Goal: Transaction & Acquisition: Purchase product/service

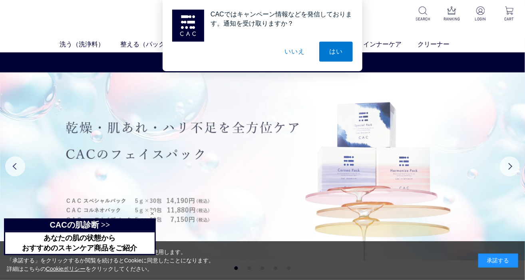
drag, startPoint x: 300, startPoint y: 54, endPoint x: 340, endPoint y: 89, distance: 52.7
click at [300, 54] on button "いいえ" at bounding box center [295, 52] width 40 height 20
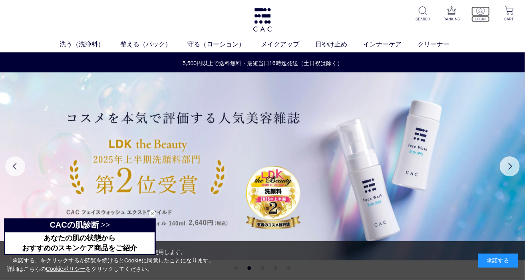
click at [482, 14] on img at bounding box center [480, 10] width 8 height 8
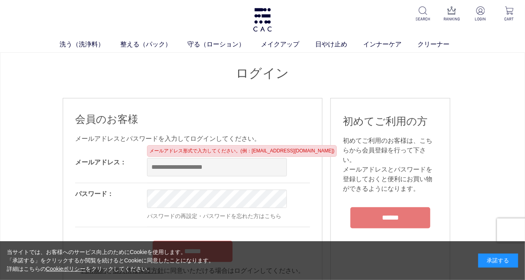
click at [221, 169] on input "email" at bounding box center [217, 167] width 140 height 18
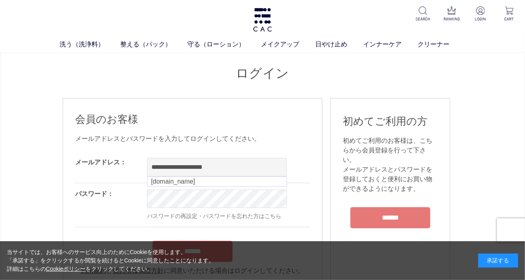
type input "**********"
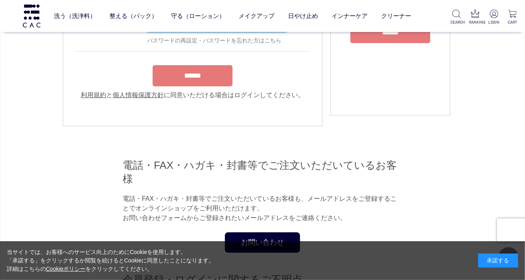
scroll to position [160, 0]
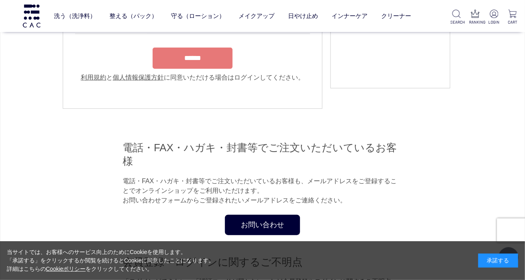
click at [190, 47] on form "**********" at bounding box center [192, 10] width 235 height 143
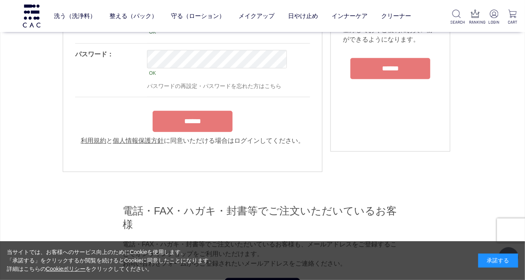
scroll to position [80, 0]
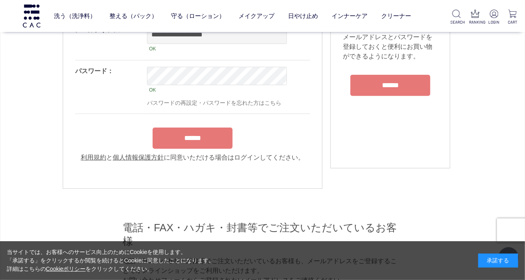
click at [205, 143] on input "******" at bounding box center [193, 137] width 80 height 21
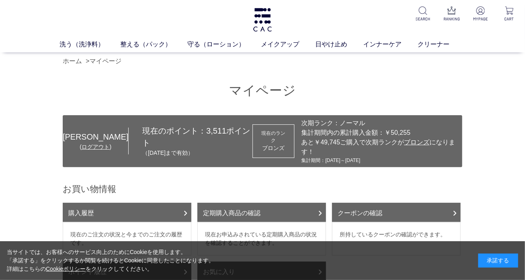
drag, startPoint x: 396, startPoint y: 150, endPoint x: 298, endPoint y: 120, distance: 102.8
click at [298, 120] on div "次期ランク：ノーマル 集計期間内の累計購入金額：￥50,255 あと￥49,745ご購入で次期ランクが ブロンズ になります！ 集計期間：2024年11月01…" at bounding box center [379, 141] width 168 height 46
drag, startPoint x: 298, startPoint y: 120, endPoint x: 286, endPoint y: 108, distance: 17.2
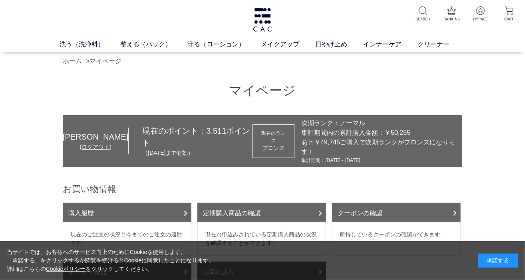
drag, startPoint x: 392, startPoint y: 151, endPoint x: 344, endPoint y: 152, distance: 48.0
click at [344, 157] on div "集計期間：2024年11月01日～2025年10月31日" at bounding box center [379, 160] width 157 height 7
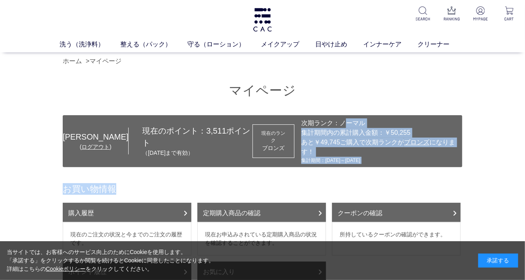
drag, startPoint x: 344, startPoint y: 152, endPoint x: 371, endPoint y: 167, distance: 30.8
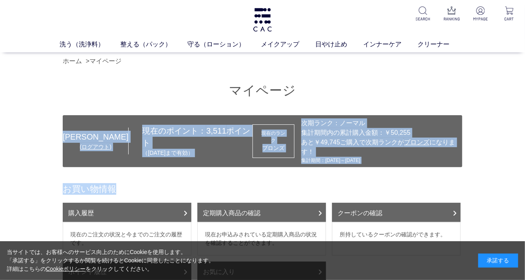
drag, startPoint x: 41, startPoint y: 100, endPoint x: 491, endPoint y: 163, distance: 454.3
drag, startPoint x: 491, startPoint y: 163, endPoint x: 489, endPoint y: 149, distance: 13.7
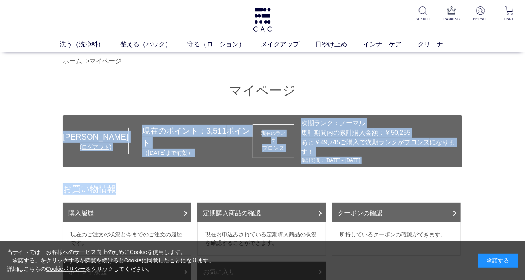
click at [147, 183] on h2 "お買い物情報" at bounding box center [263, 189] width 400 height 12
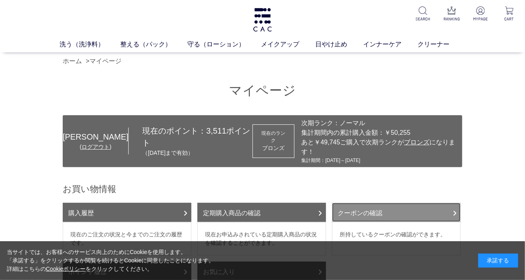
drag, startPoint x: 370, startPoint y: 206, endPoint x: 395, endPoint y: 208, distance: 24.9
click at [370, 206] on link "クーポンの確認" at bounding box center [396, 212] width 129 height 19
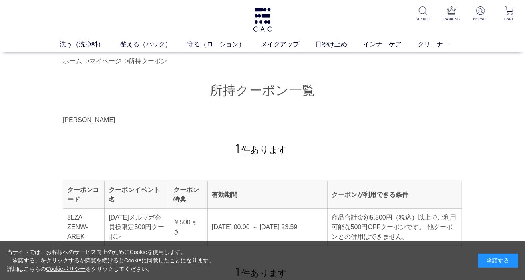
click at [77, 38] on div "洗う（洗浄料） 液体洗浄料 パウダー洗浄料 泡洗顔料 グッズ 整える（パック） フェイスパック ヘアパック 守る（ローション） 保湿化粧水 柔軟化粧水 美容液…" at bounding box center [262, 26] width 525 height 52
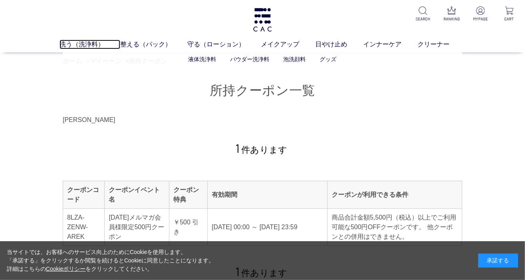
drag, startPoint x: 79, startPoint y: 43, endPoint x: 101, endPoint y: 52, distance: 23.8
click at [79, 43] on link "洗う（洗浄料）" at bounding box center [90, 45] width 61 height 10
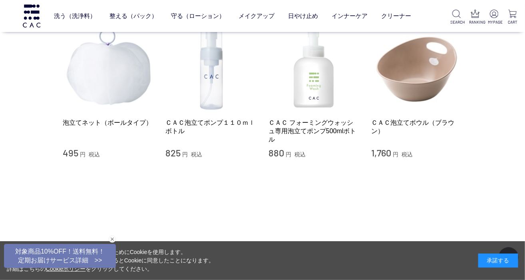
scroll to position [639, 0]
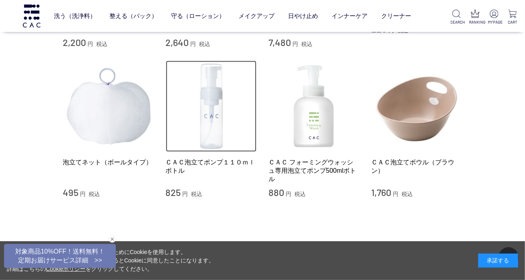
click at [211, 130] on img at bounding box center [211, 106] width 91 height 91
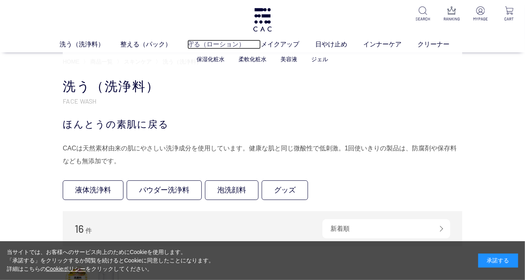
click at [223, 46] on link "守る（ローション）" at bounding box center [224, 45] width 74 height 10
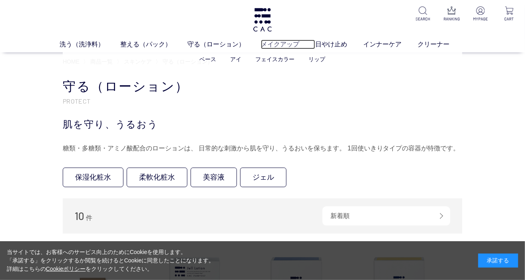
click at [297, 45] on link "メイクアップ" at bounding box center [288, 45] width 54 height 10
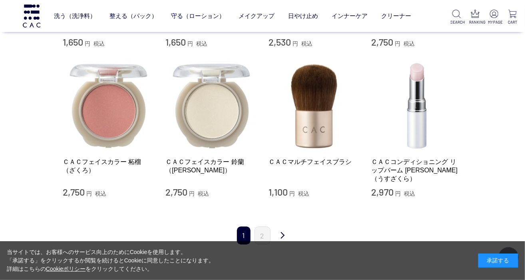
scroll to position [799, 0]
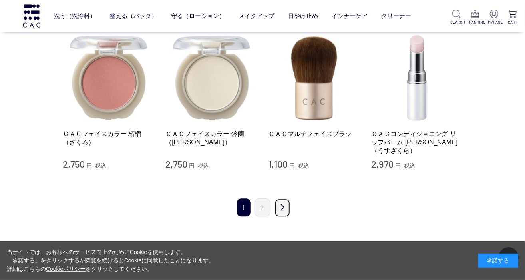
click at [281, 199] on link "次" at bounding box center [283, 207] width 16 height 19
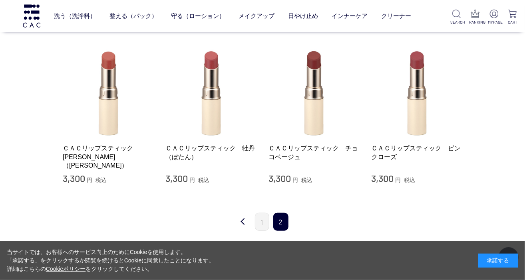
scroll to position [200, 0]
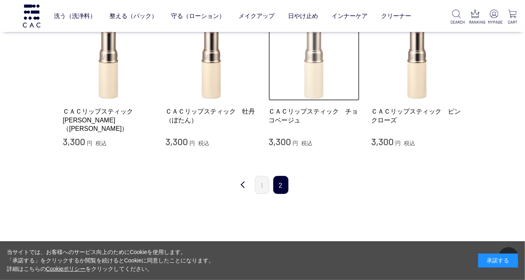
click at [305, 86] on img at bounding box center [314, 55] width 91 height 91
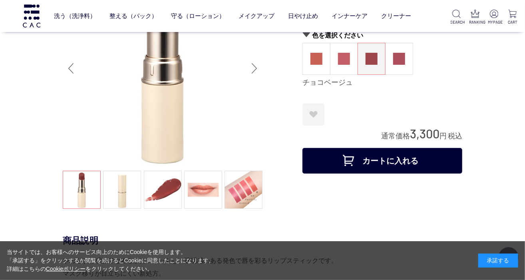
scroll to position [80, 0]
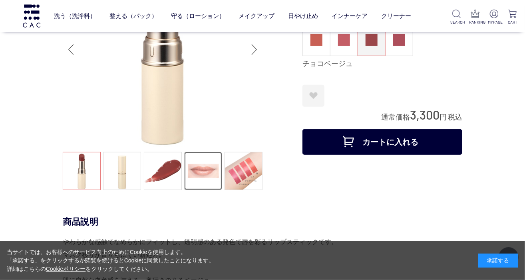
click at [197, 171] on link at bounding box center [203, 171] width 38 height 38
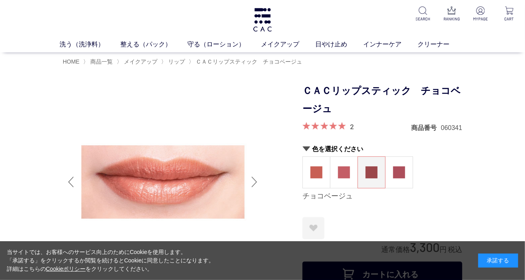
scroll to position [40, 0]
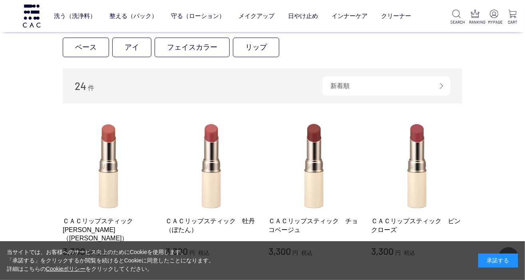
scroll to position [160, 0]
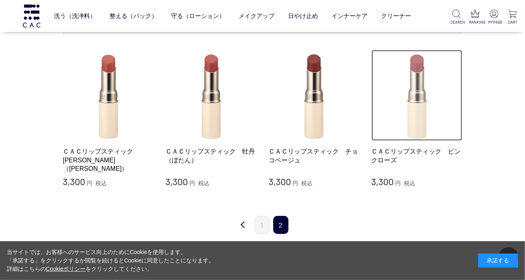
click at [403, 107] on img at bounding box center [417, 95] width 91 height 91
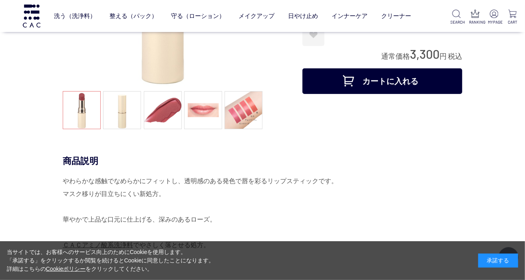
scroll to position [160, 0]
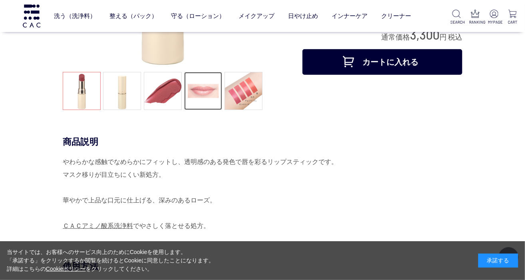
click at [208, 96] on link at bounding box center [203, 91] width 38 height 38
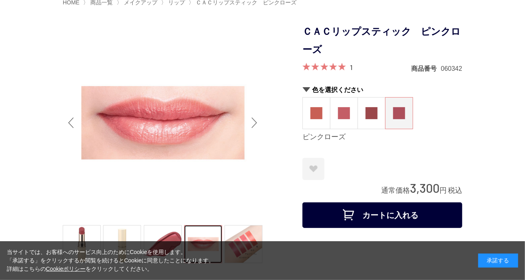
scroll to position [40, 0]
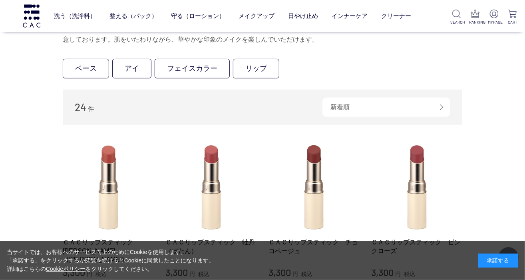
scroll to position [40, 0]
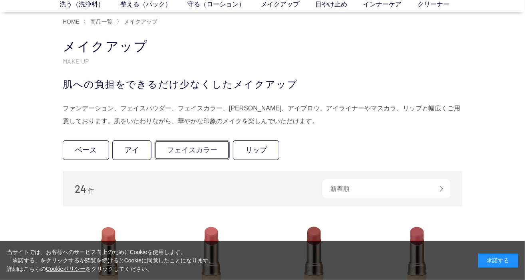
click at [200, 145] on link "フェイスカラー" at bounding box center [192, 150] width 75 height 20
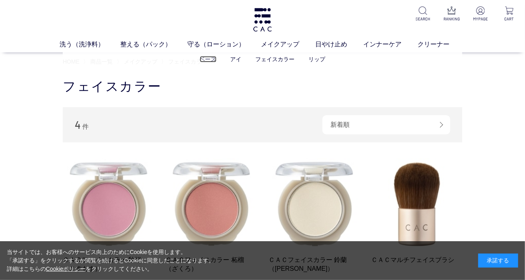
click at [213, 60] on link "ベース" at bounding box center [208, 59] width 17 height 6
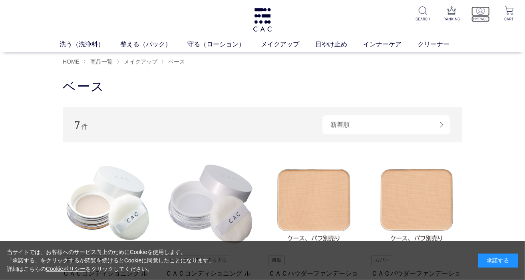
click at [478, 16] on p at bounding box center [481, 11] width 18 height 10
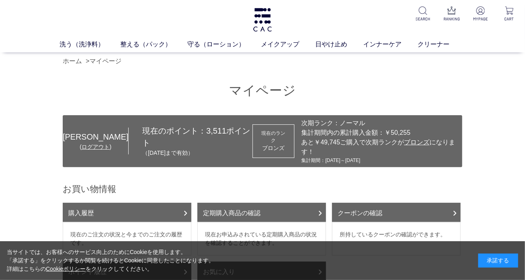
click at [82, 143] on link "ログアウト" at bounding box center [96, 146] width 28 height 6
